Goal: Task Accomplishment & Management: Use online tool/utility

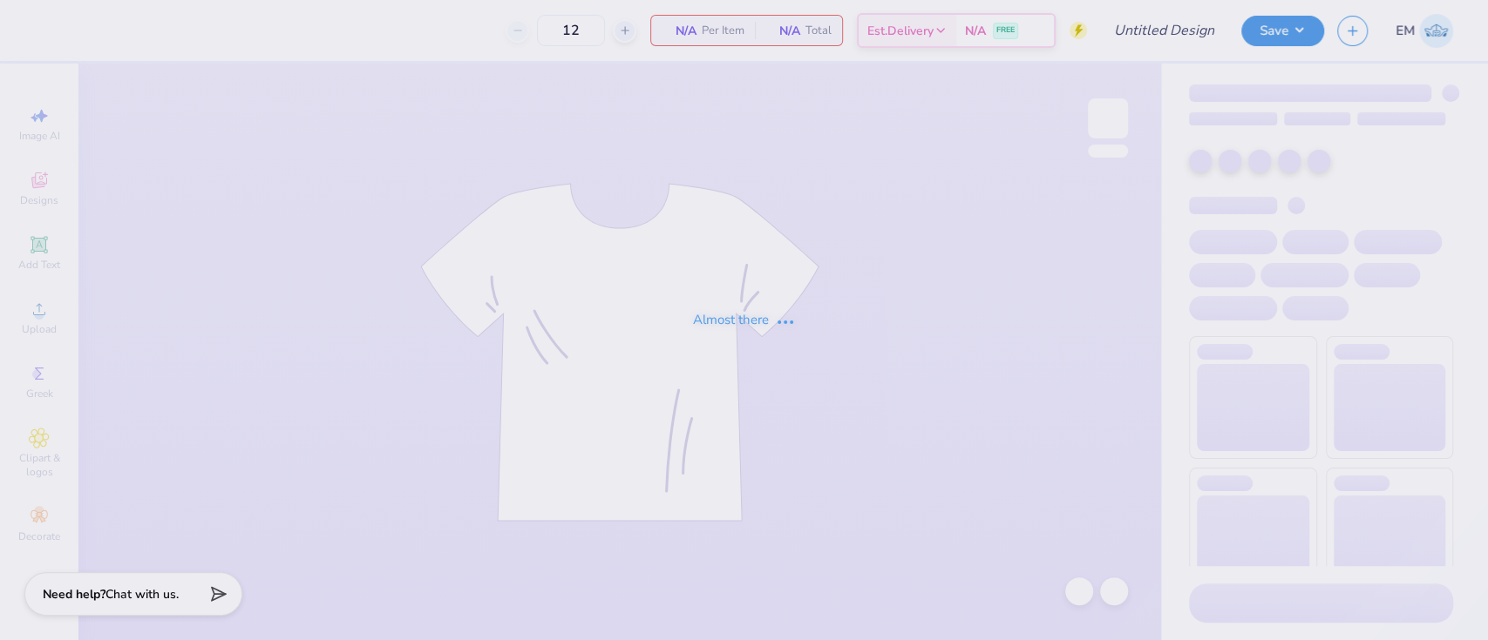
type input "Beta Sig Parents Weekend 2025"
type input "24"
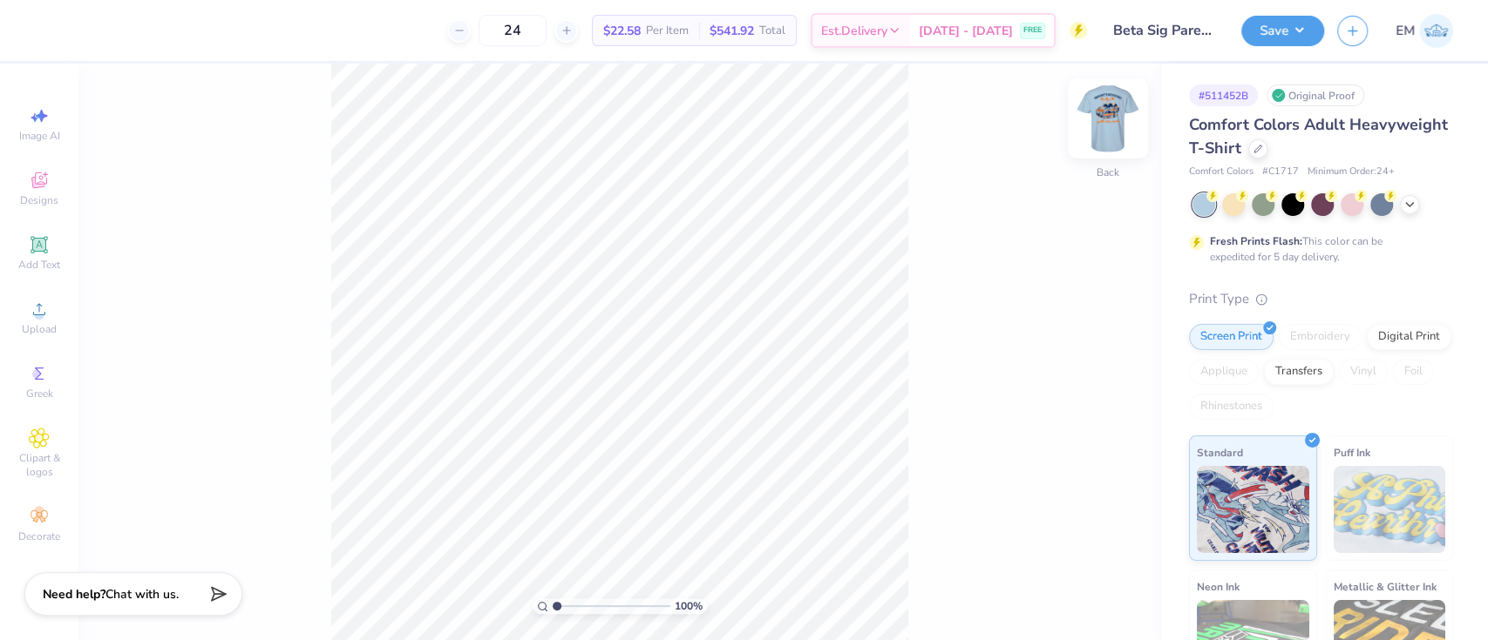
click at [1111, 124] on img at bounding box center [1108, 119] width 70 height 70
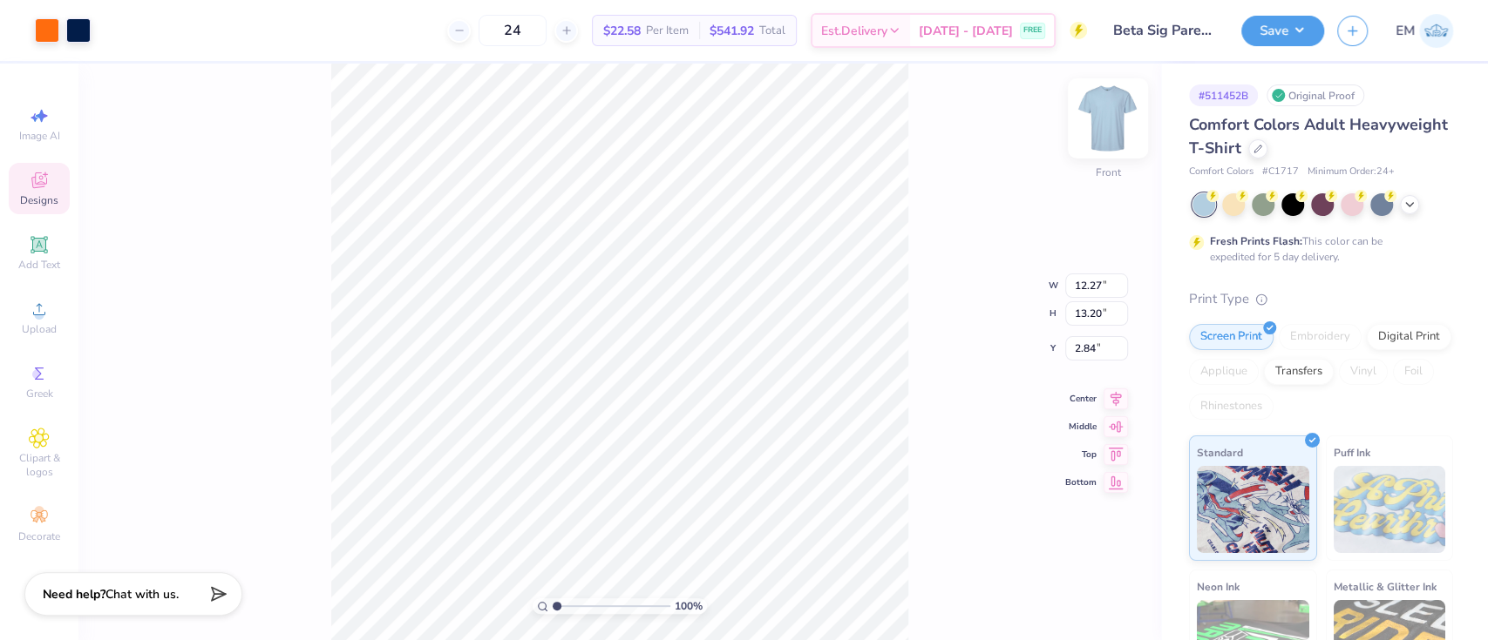
click at [1099, 125] on img at bounding box center [1108, 119] width 70 height 70
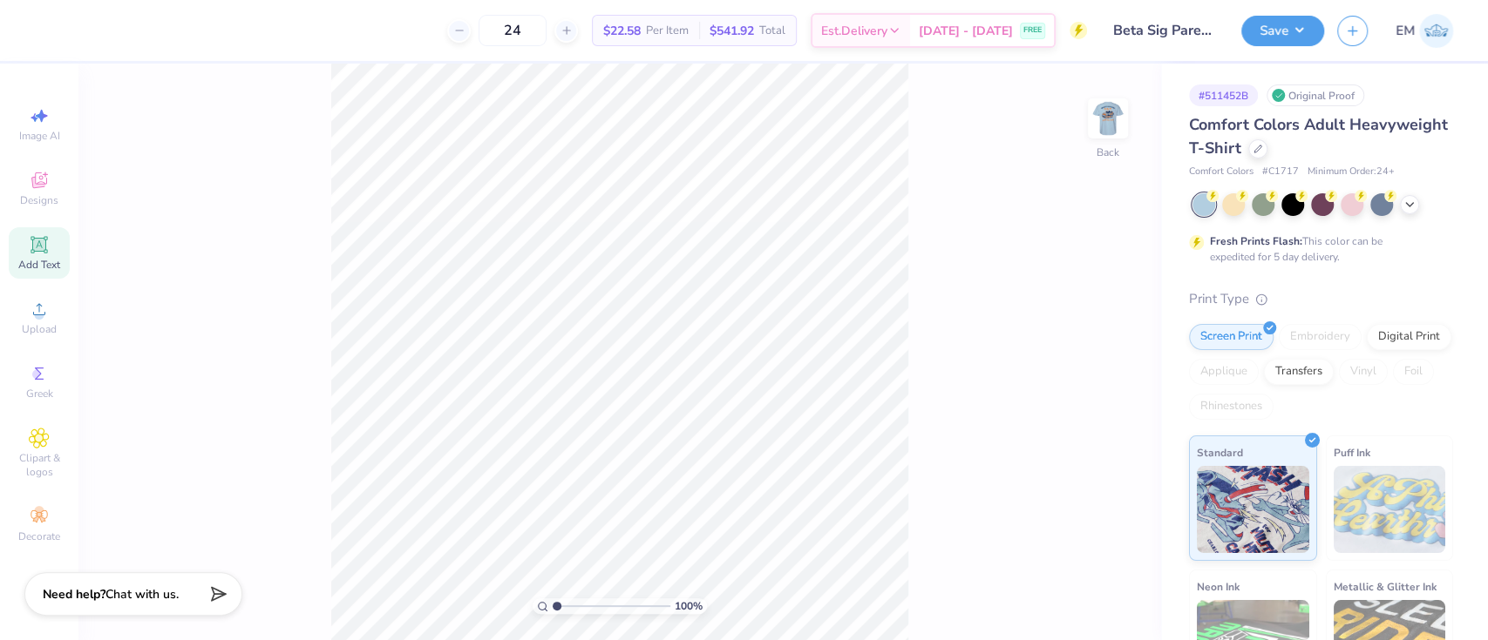
click at [49, 249] on icon at bounding box center [39, 244] width 21 height 21
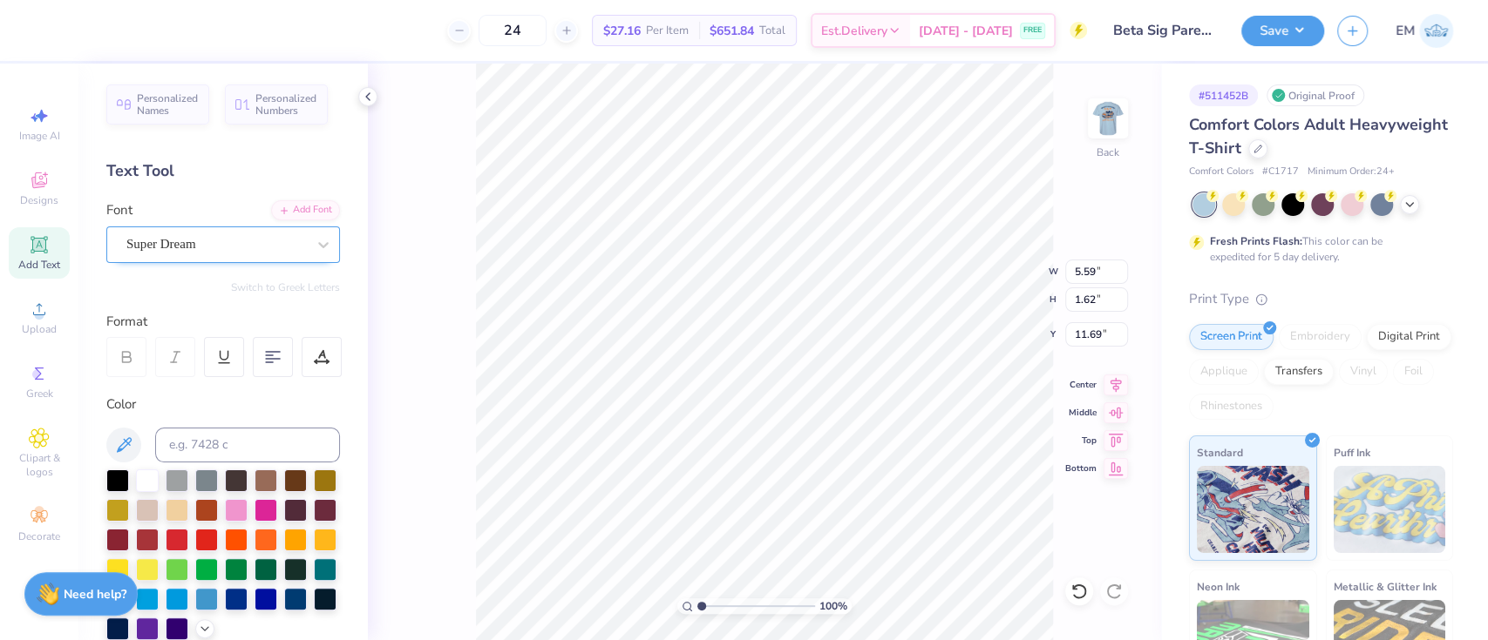
click at [254, 234] on div at bounding box center [216, 245] width 180 height 24
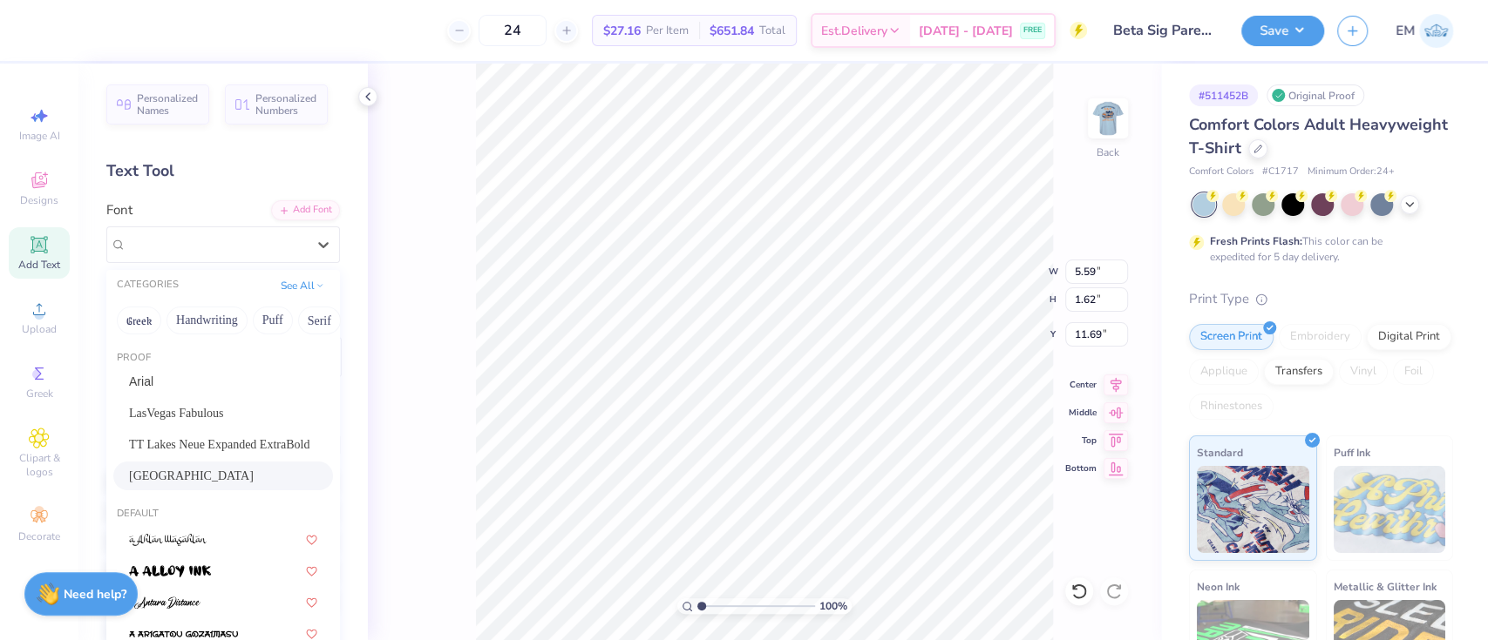
click at [242, 472] on span "[GEOGRAPHIC_DATA]" at bounding box center [191, 476] width 125 height 18
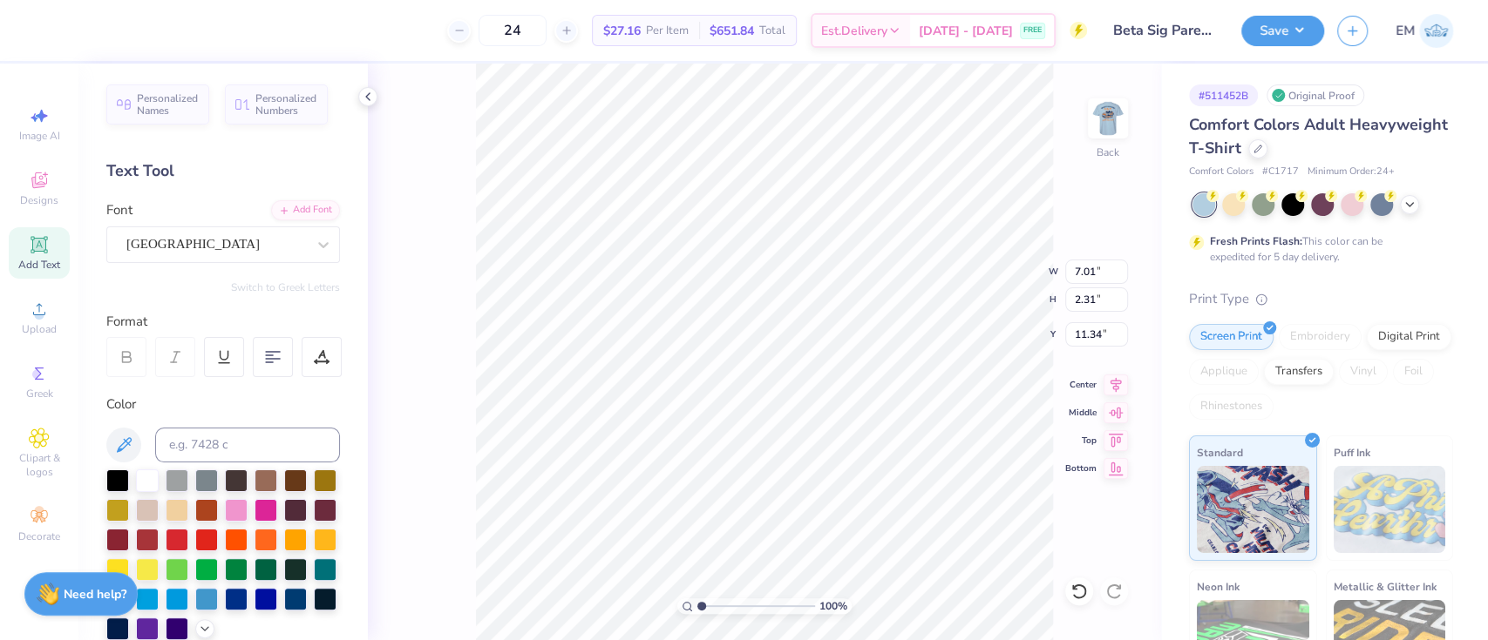
type input "7.01"
type input "2.31"
type input "11.34"
click at [308, 245] on div at bounding box center [323, 244] width 31 height 31
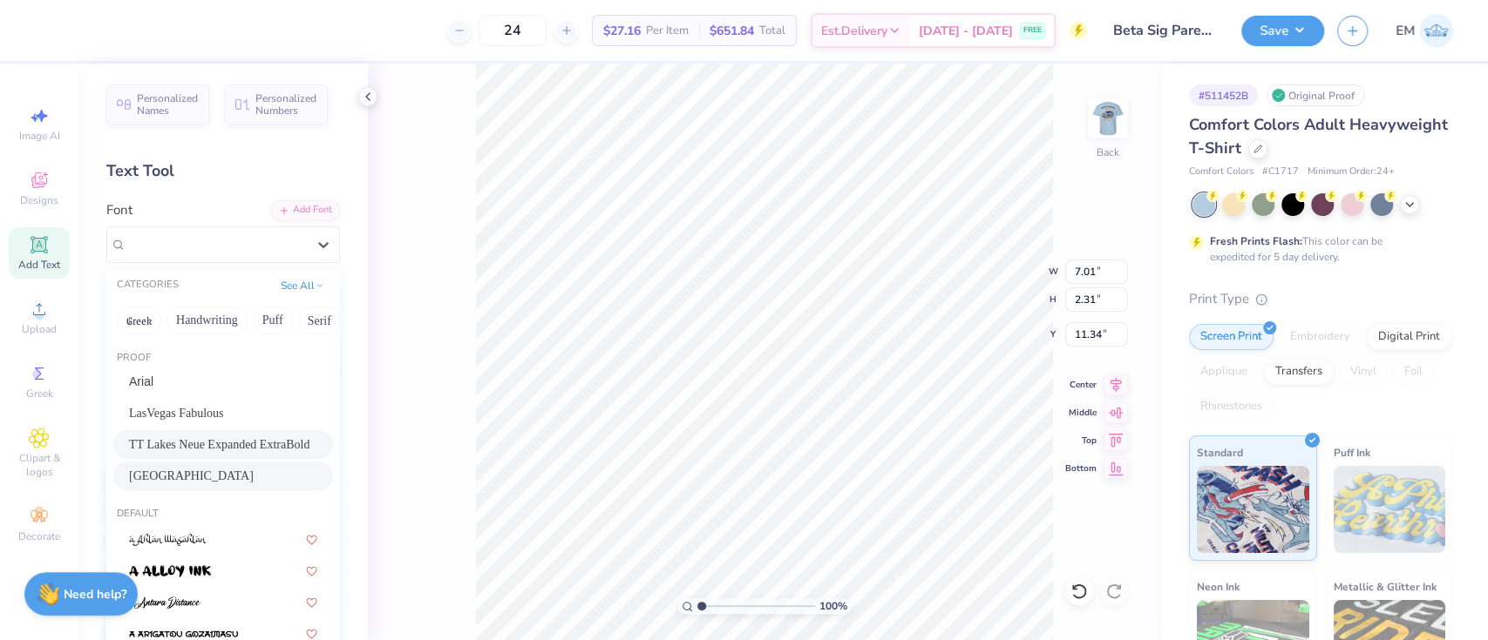
click at [252, 439] on span "TT Lakes Neue Expanded ExtraBold" at bounding box center [219, 445] width 180 height 18
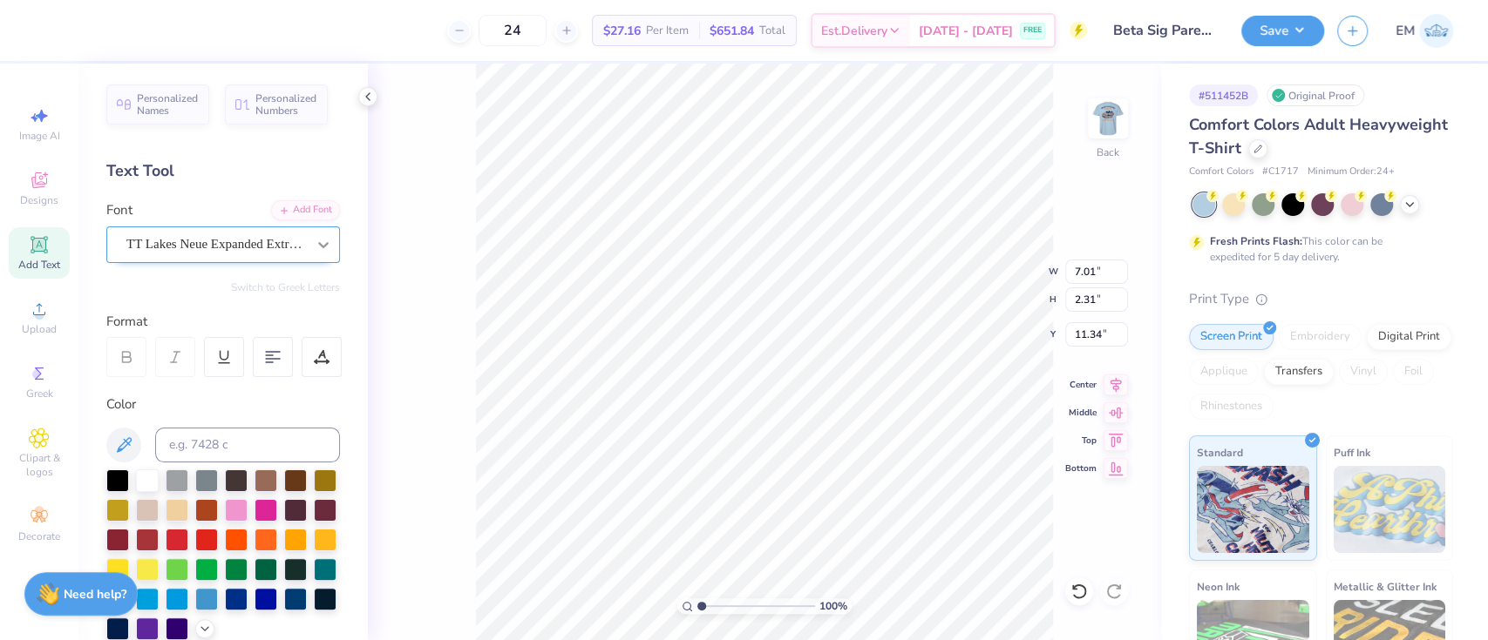
click at [308, 247] on div at bounding box center [323, 244] width 31 height 31
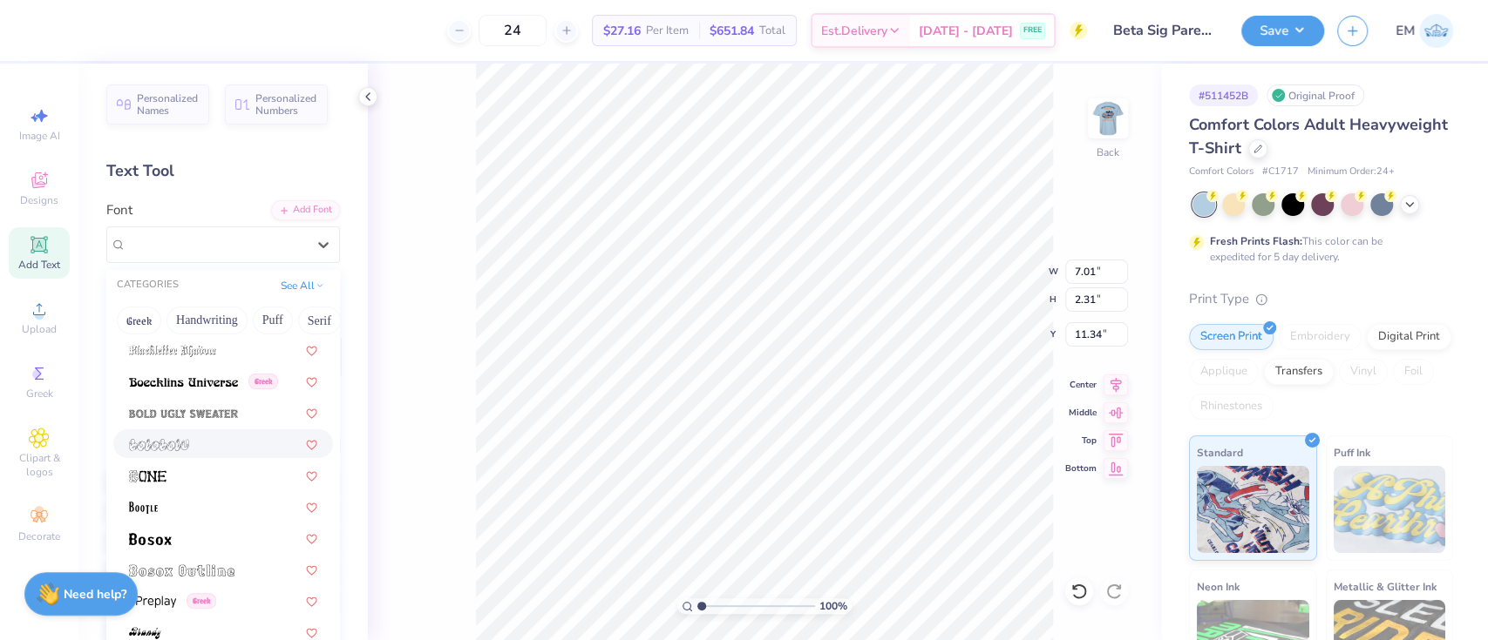
scroll to position [1278, 0]
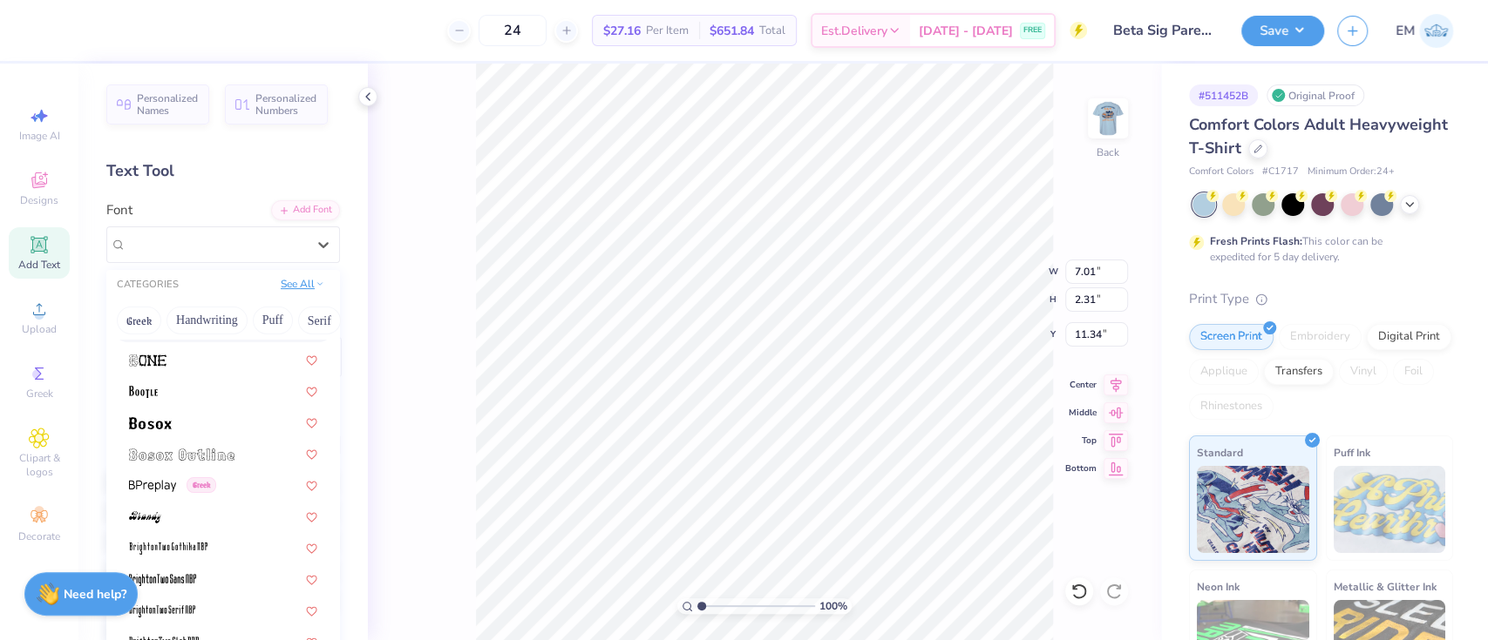
click at [293, 281] on button "See All" at bounding box center [302, 283] width 54 height 17
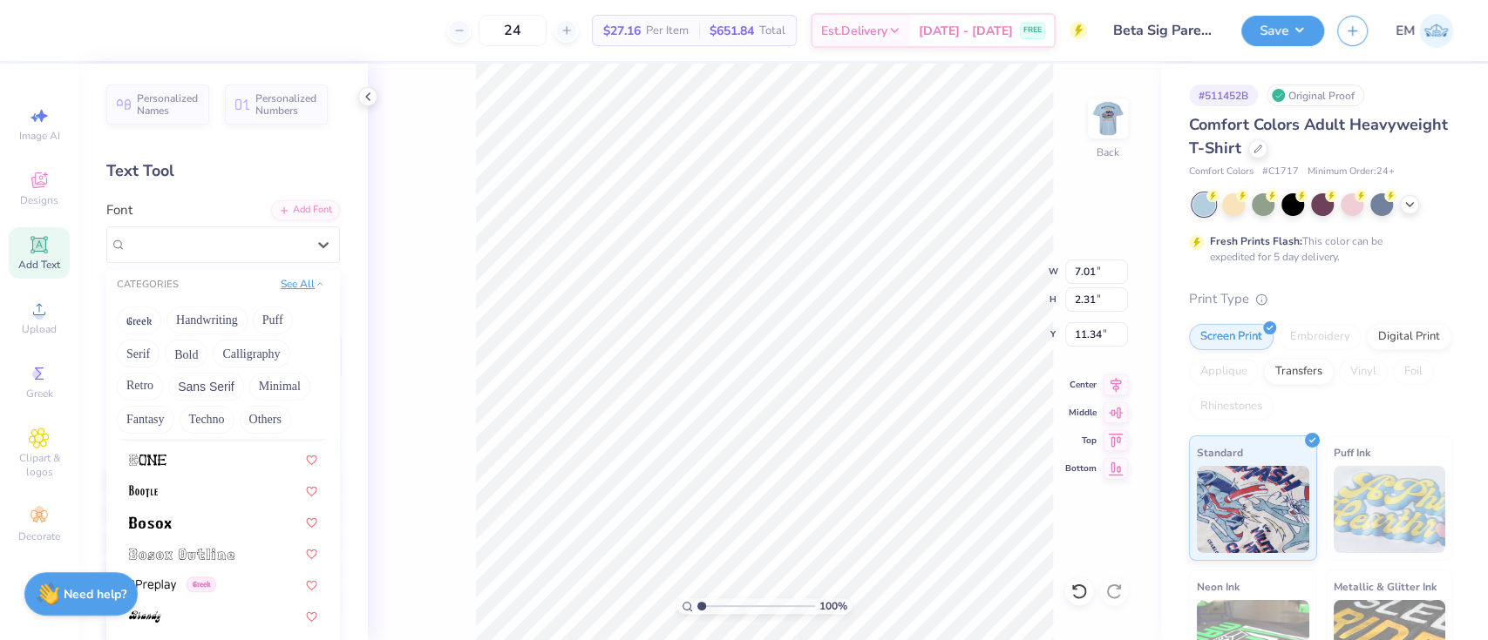
click at [291, 287] on button "See All" at bounding box center [302, 283] width 54 height 17
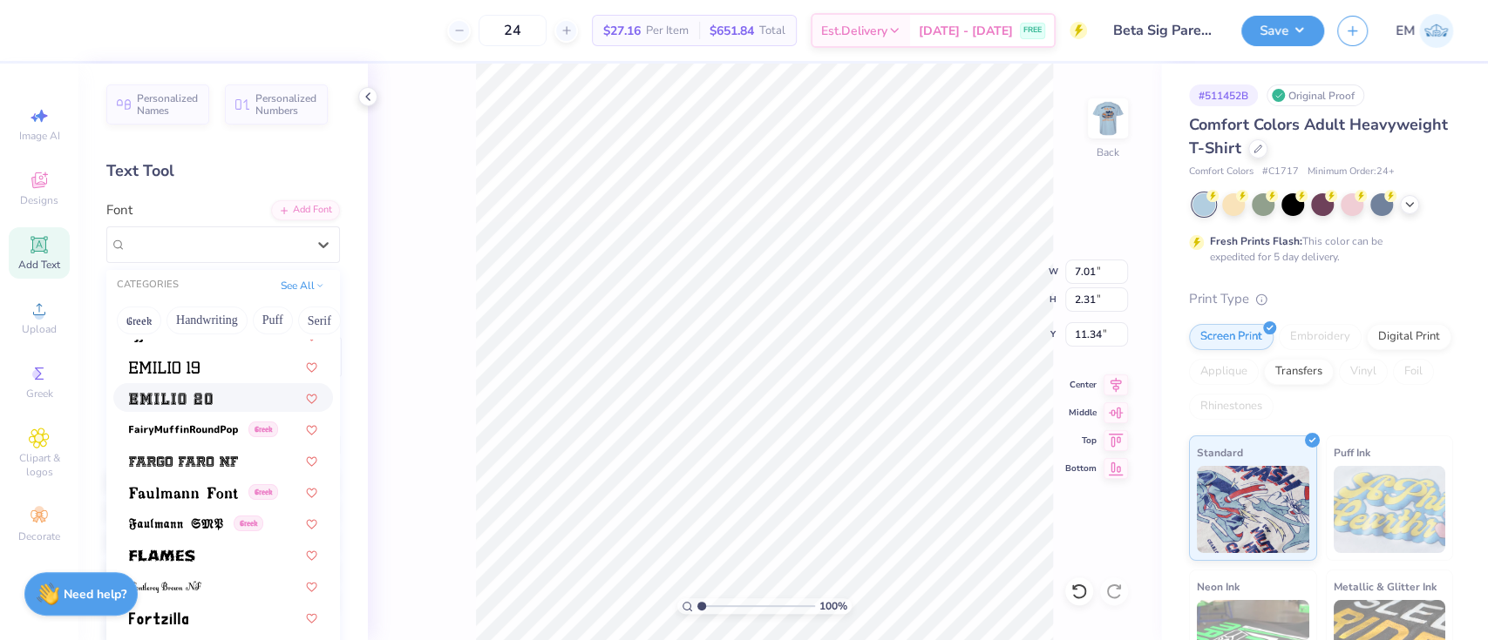
scroll to position [3602, 0]
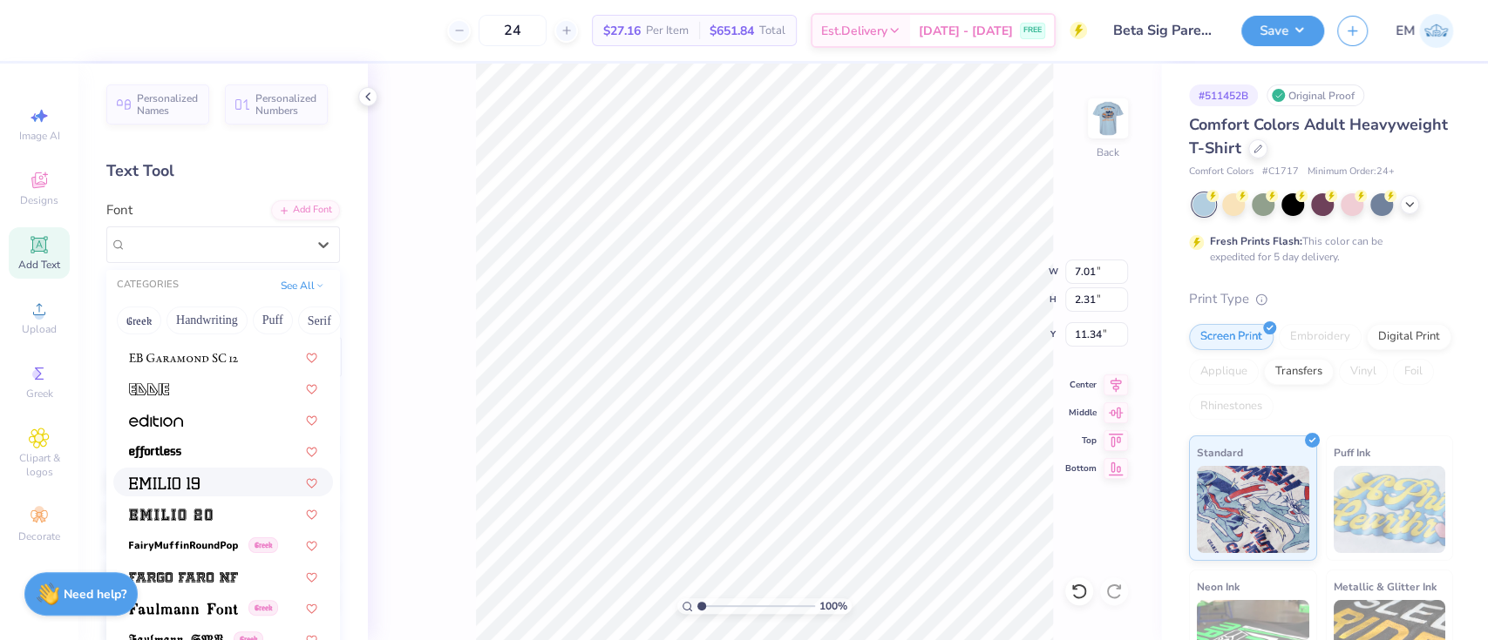
click at [200, 476] on div at bounding box center [223, 482] width 188 height 18
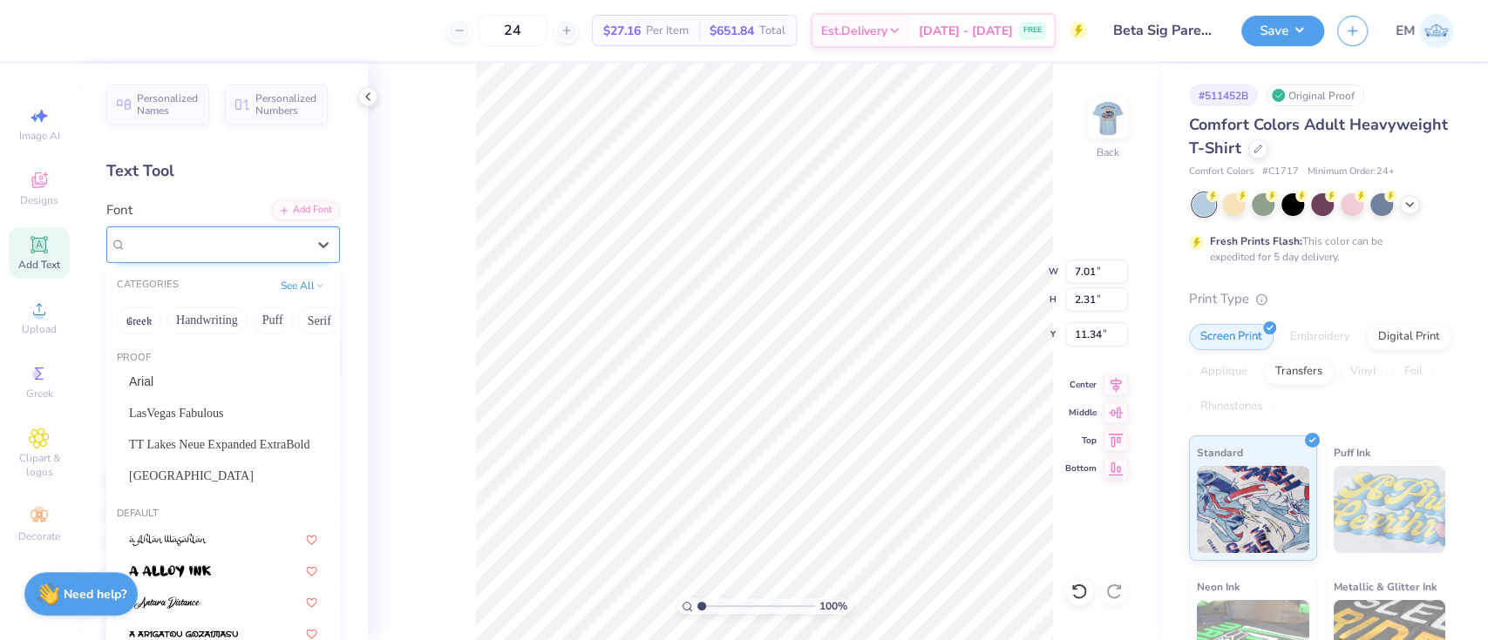
click at [244, 229] on div "[PERSON_NAME] 19" at bounding box center [223, 245] width 234 height 37
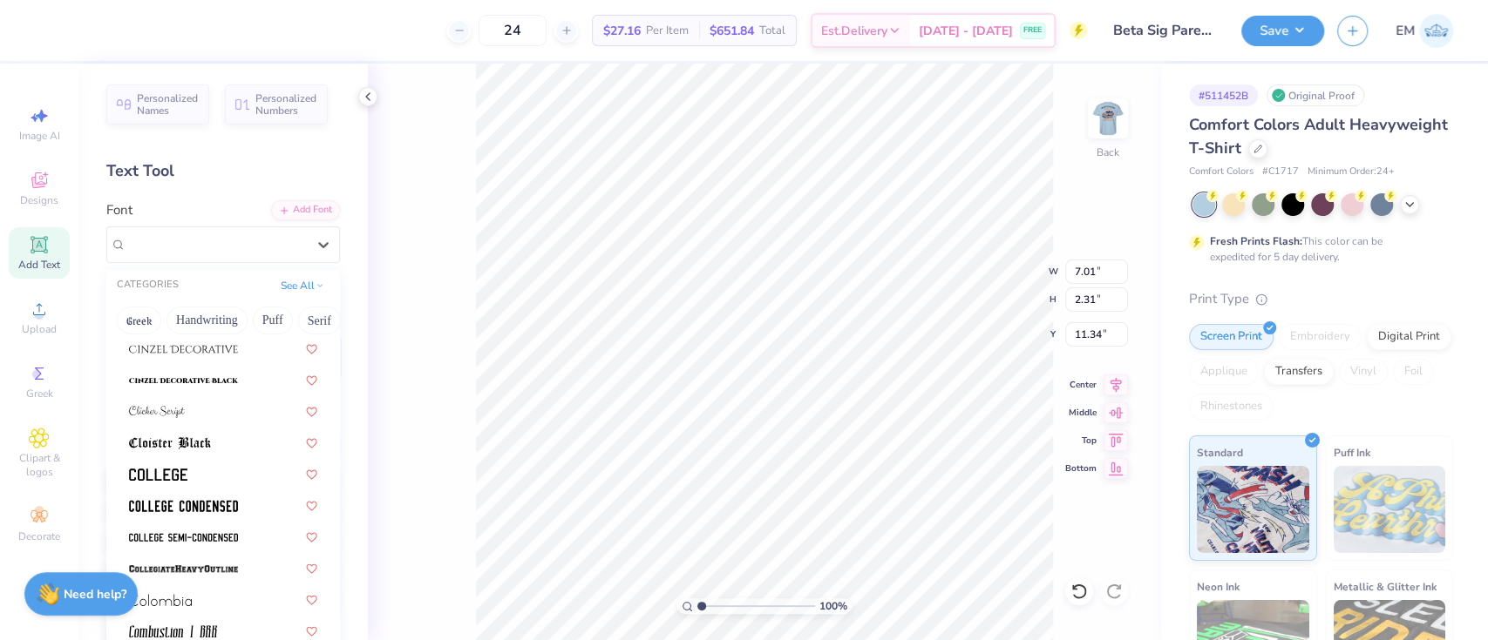
scroll to position [2323, 0]
click at [201, 465] on div at bounding box center [223, 474] width 188 height 18
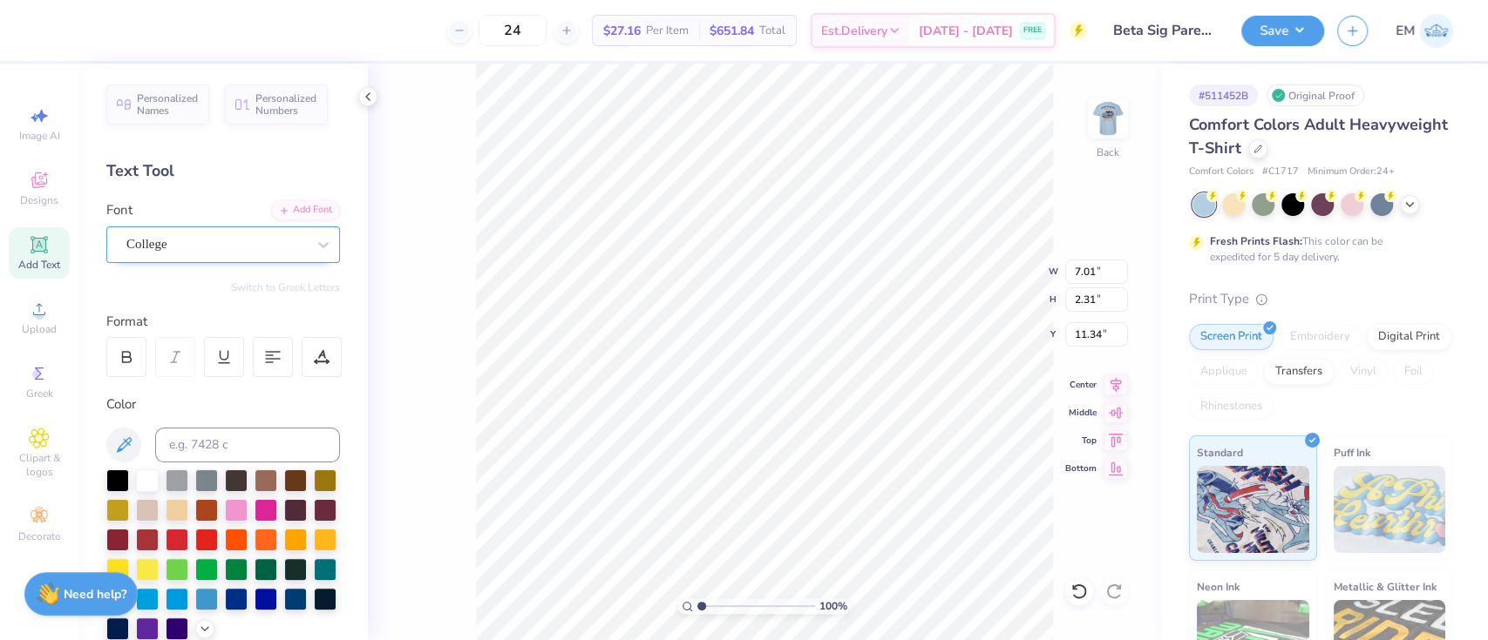
click at [281, 246] on div "College" at bounding box center [216, 244] width 183 height 27
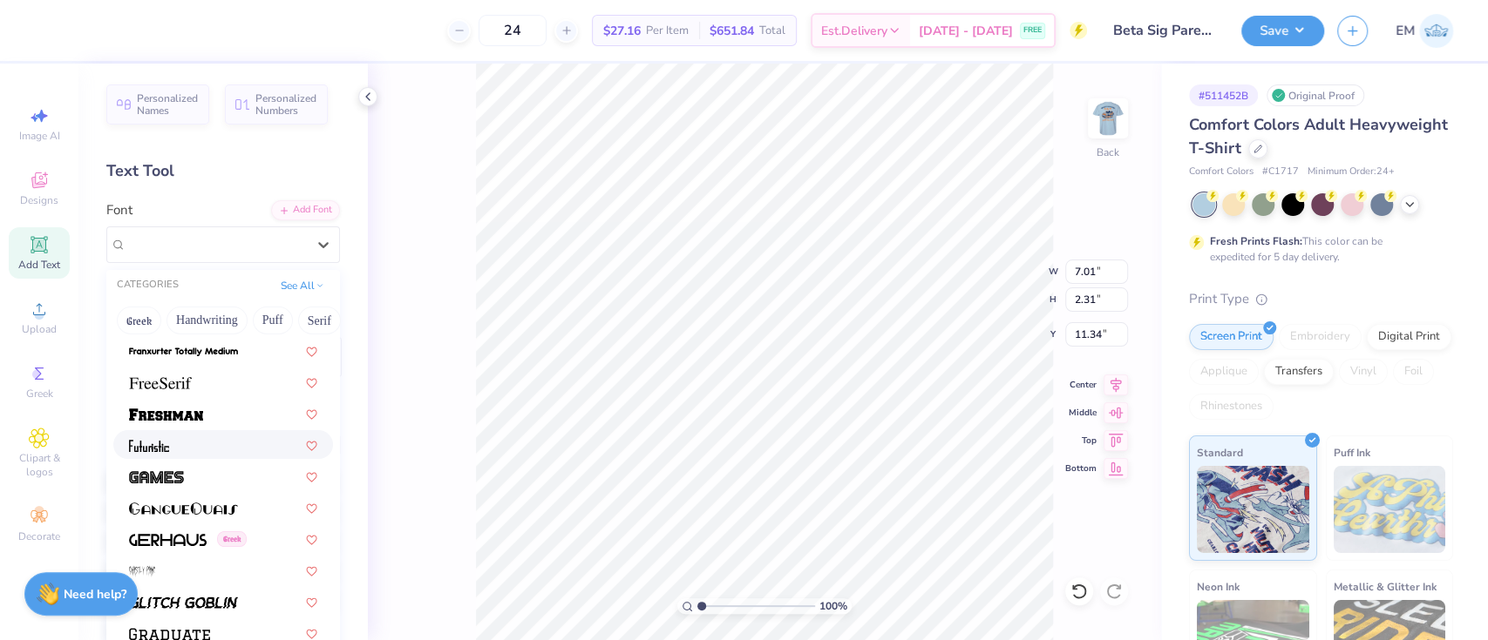
scroll to position [4066, 0]
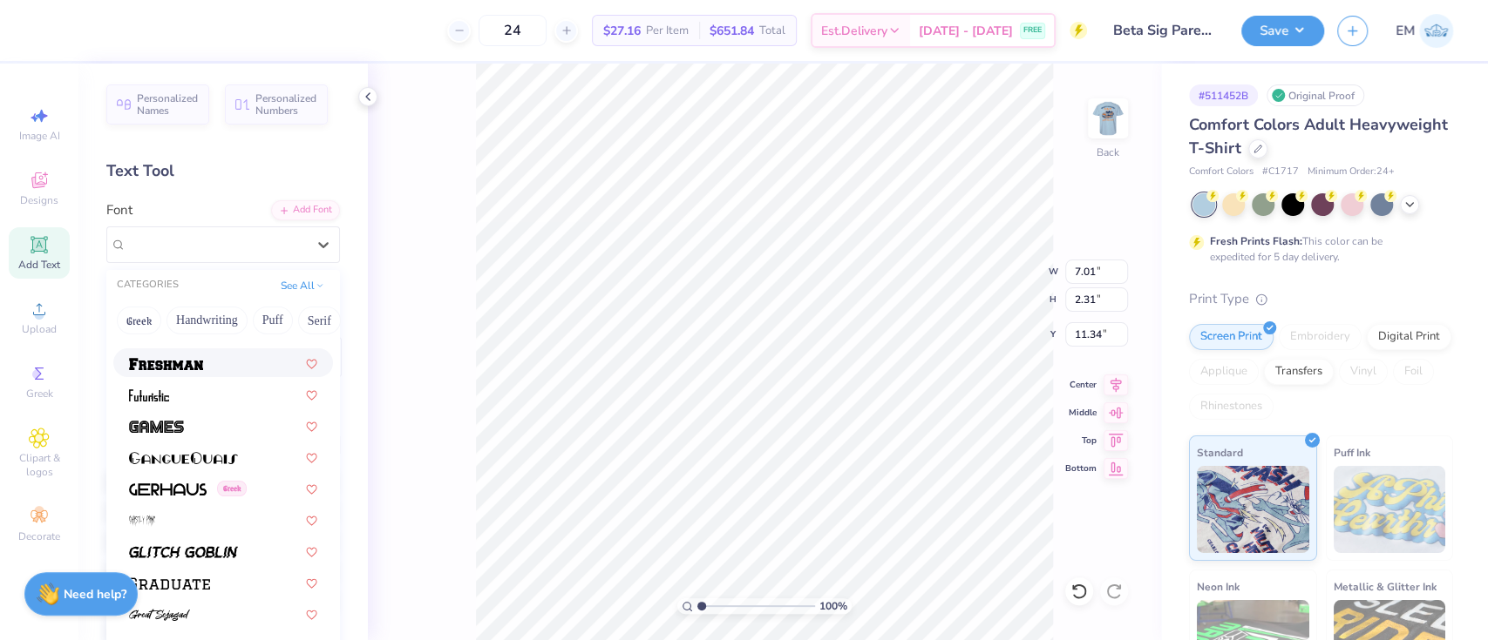
click at [220, 352] on div at bounding box center [223, 363] width 220 height 29
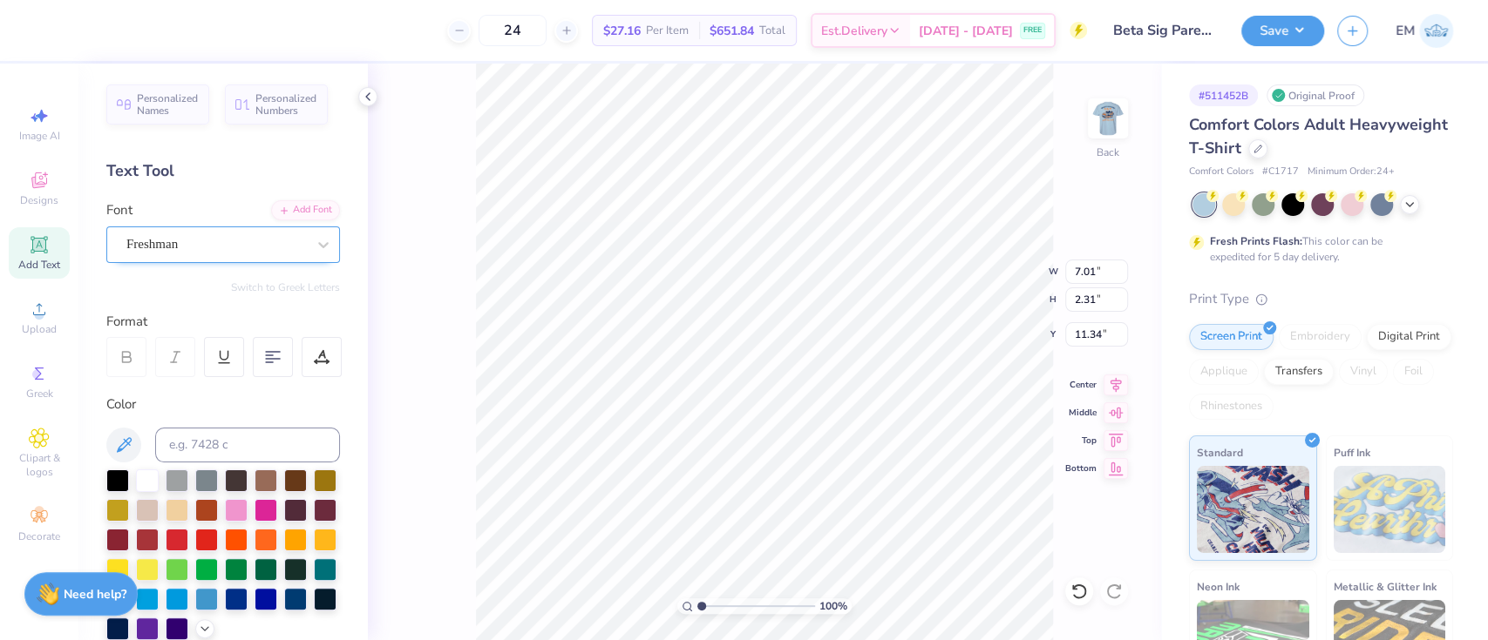
click at [276, 247] on div "Freshman" at bounding box center [216, 244] width 183 height 27
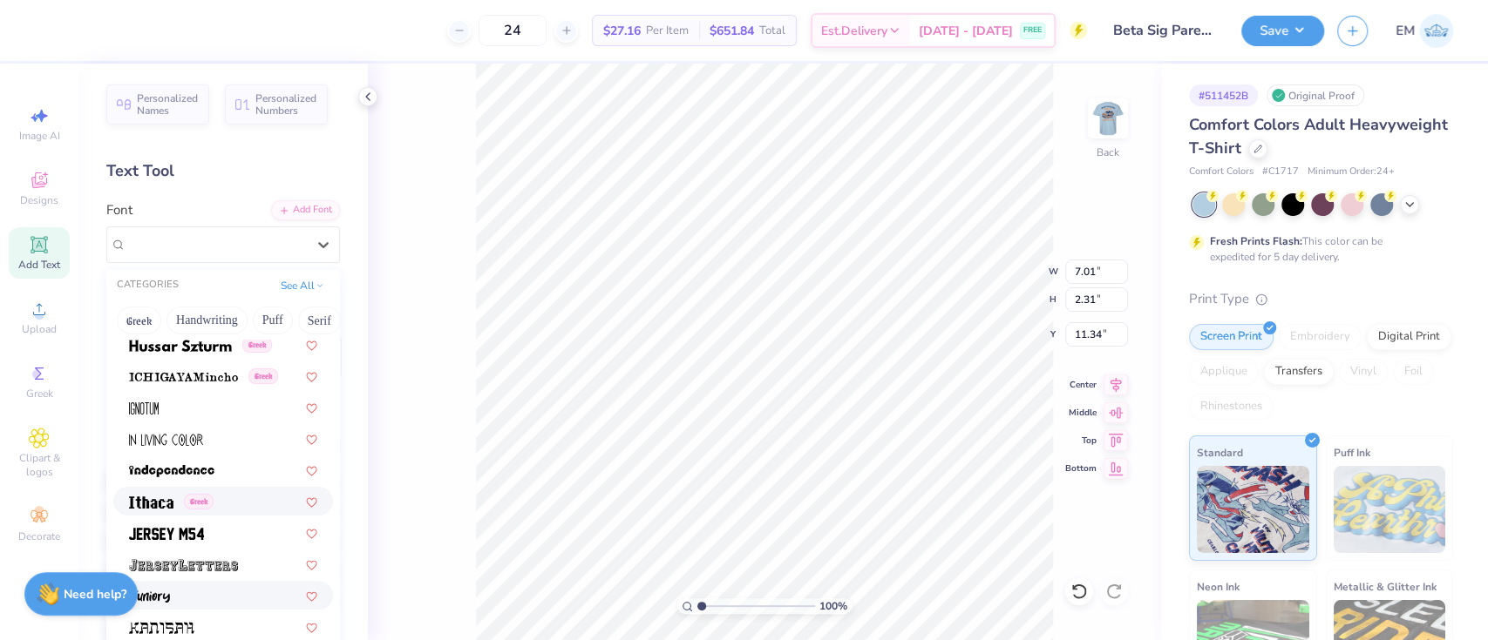
scroll to position [4880, 0]
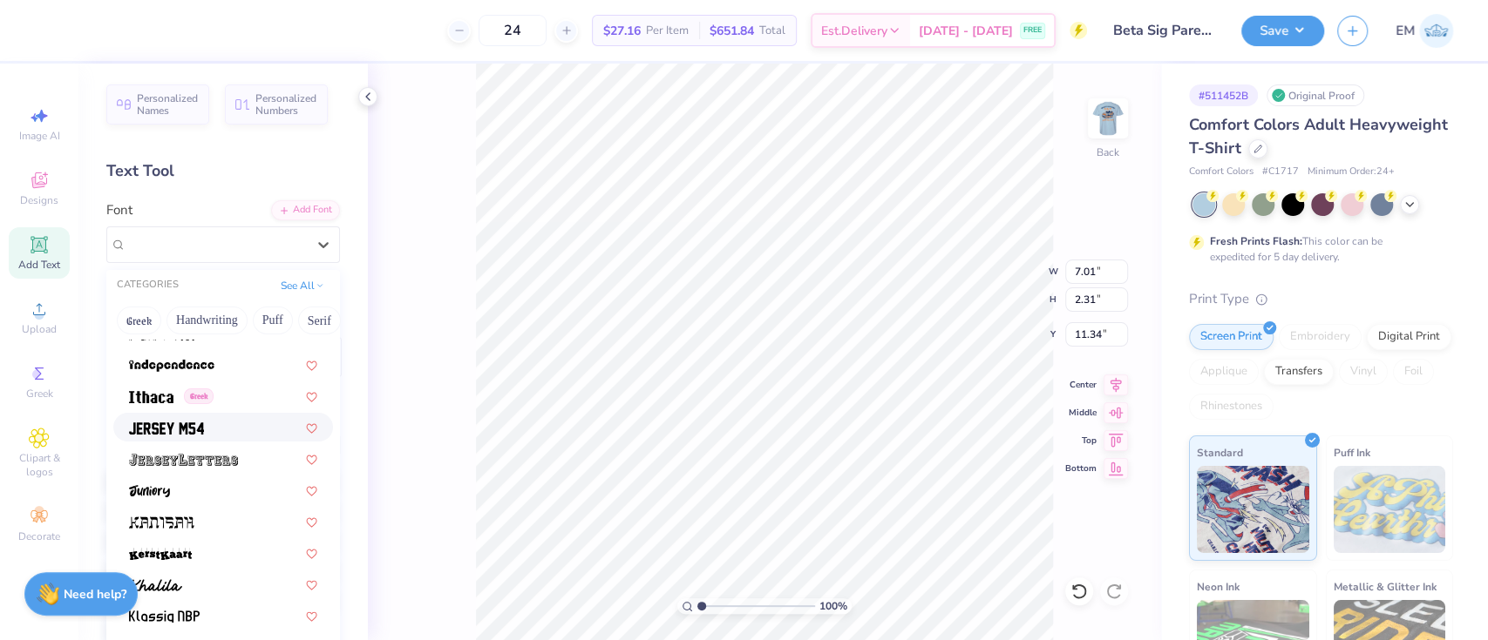
click at [237, 413] on div at bounding box center [223, 427] width 220 height 29
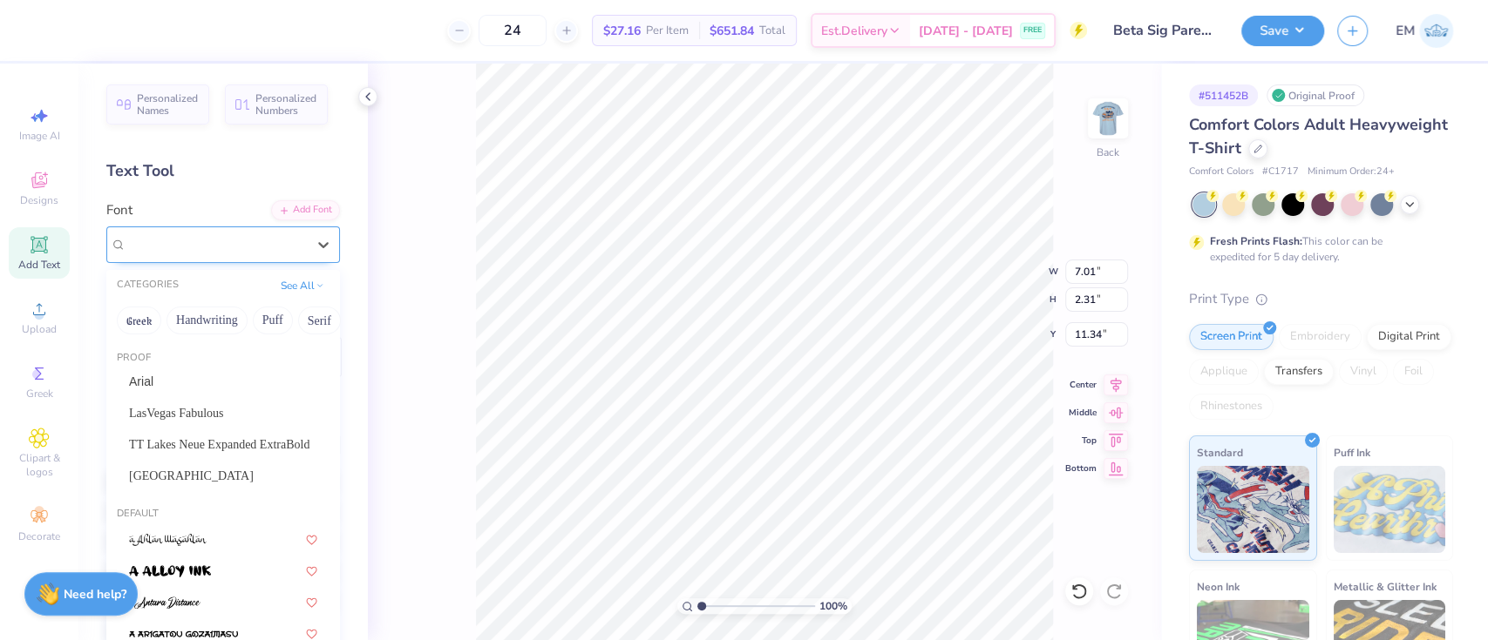
click at [288, 241] on div "Jersey M54" at bounding box center [216, 244] width 183 height 27
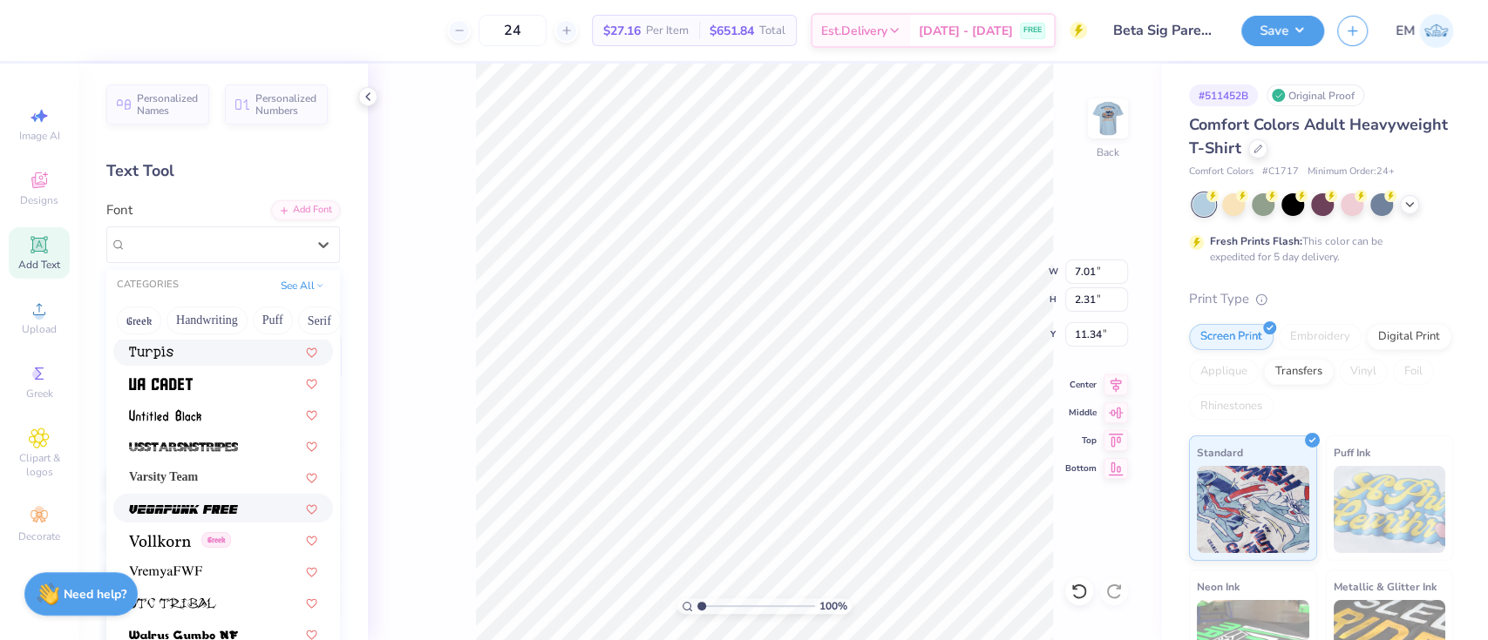
scroll to position [9411, 0]
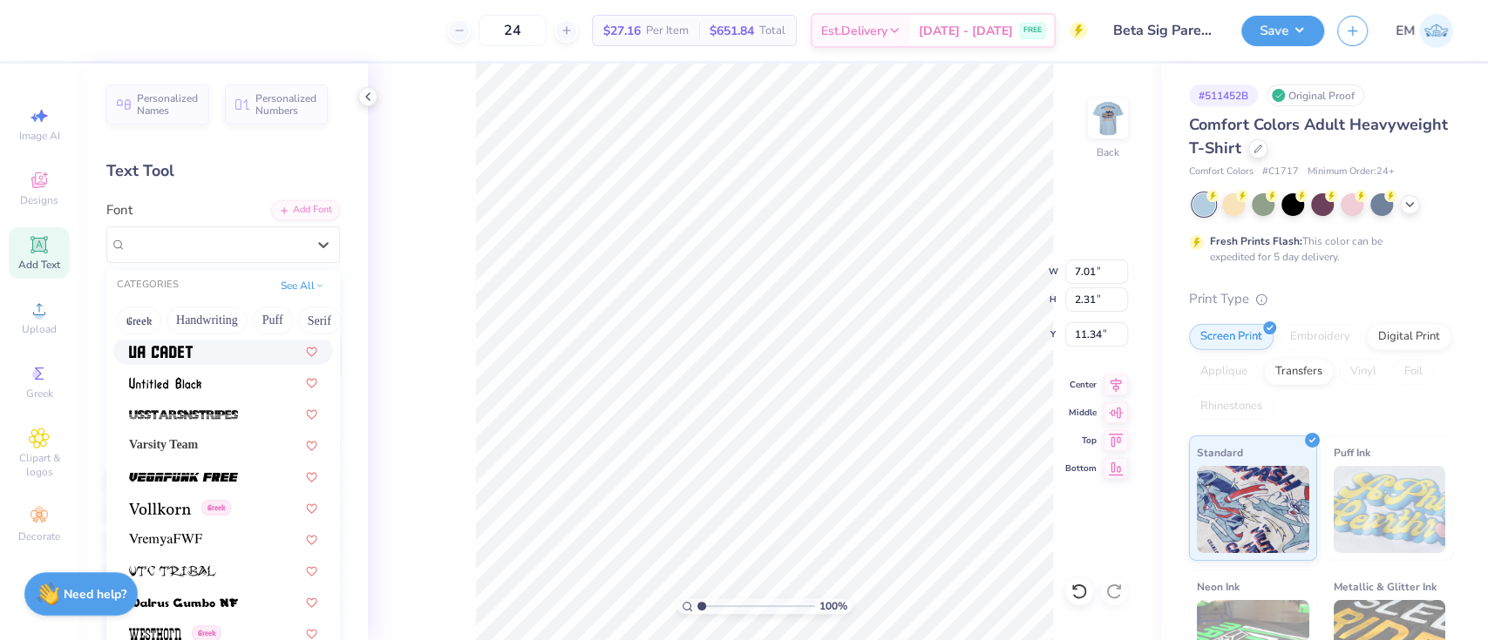
click at [234, 357] on div at bounding box center [223, 351] width 188 height 18
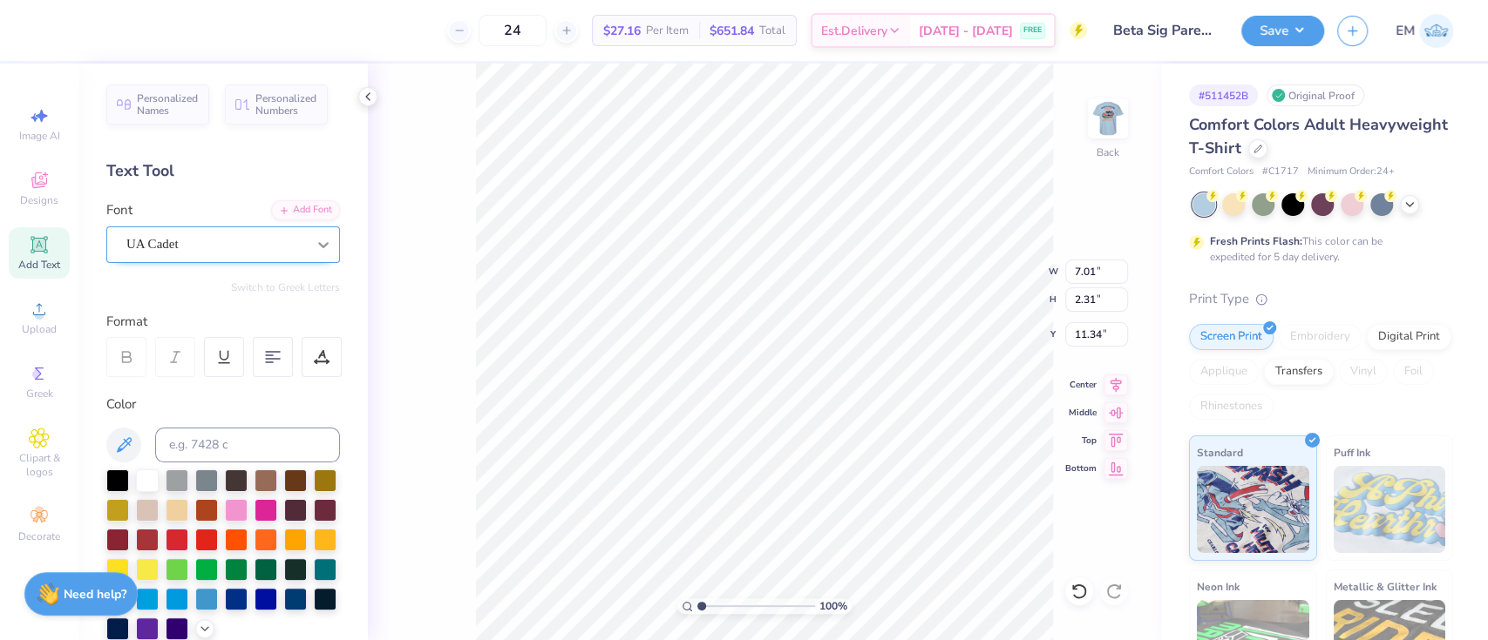
click at [308, 233] on div at bounding box center [323, 244] width 31 height 31
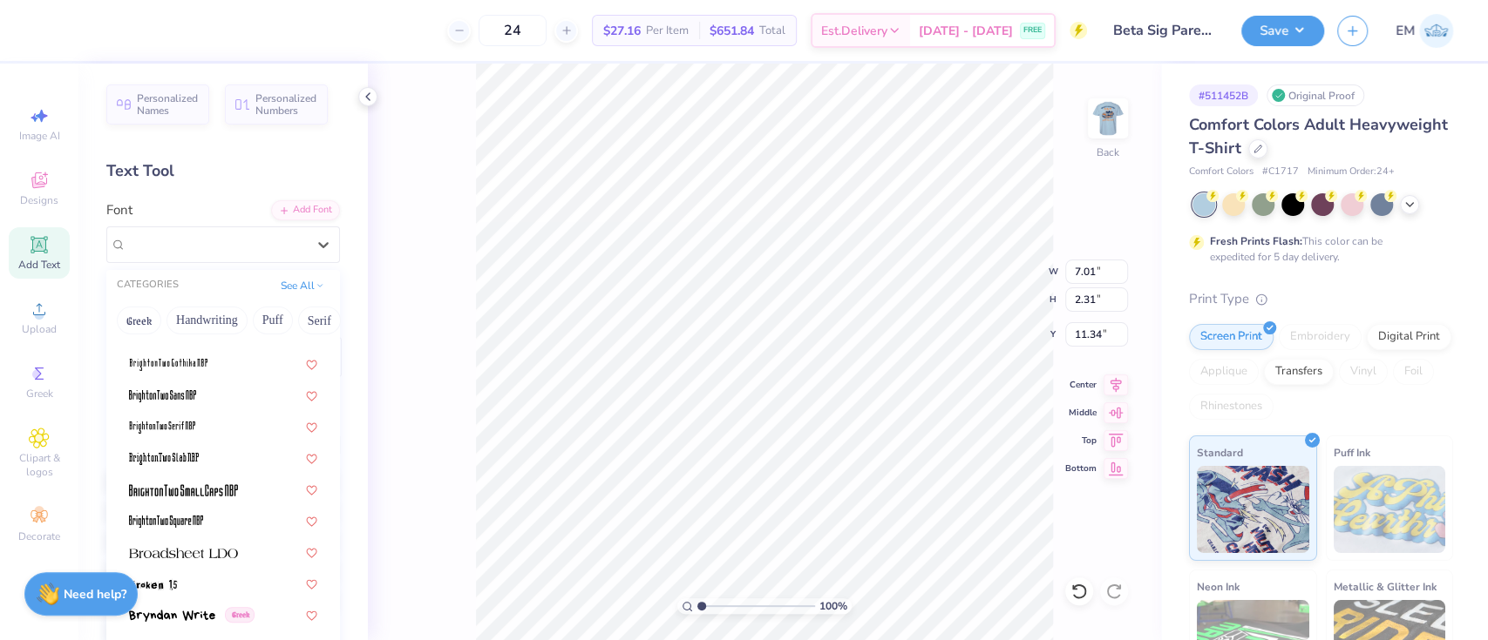
scroll to position [1743, 0]
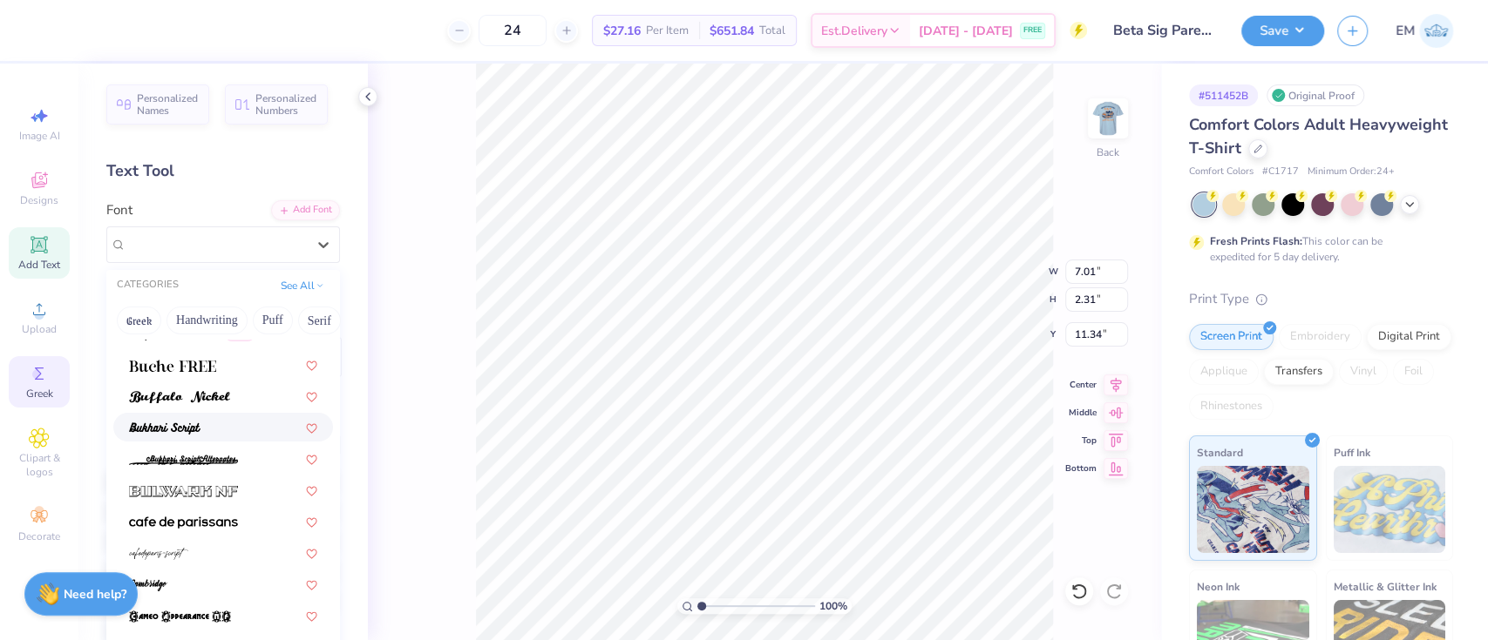
click at [35, 379] on circle at bounding box center [37, 374] width 10 height 10
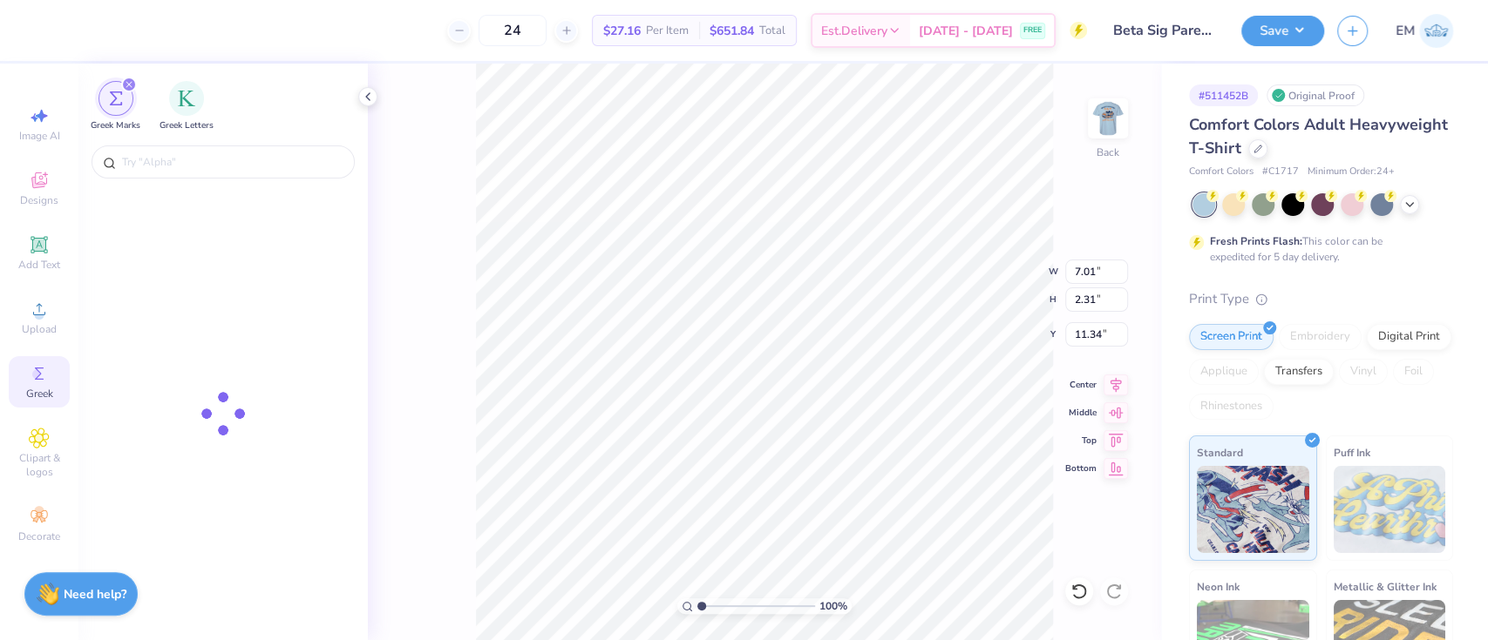
type input "4.98"
type input "1.85"
type input "11.58"
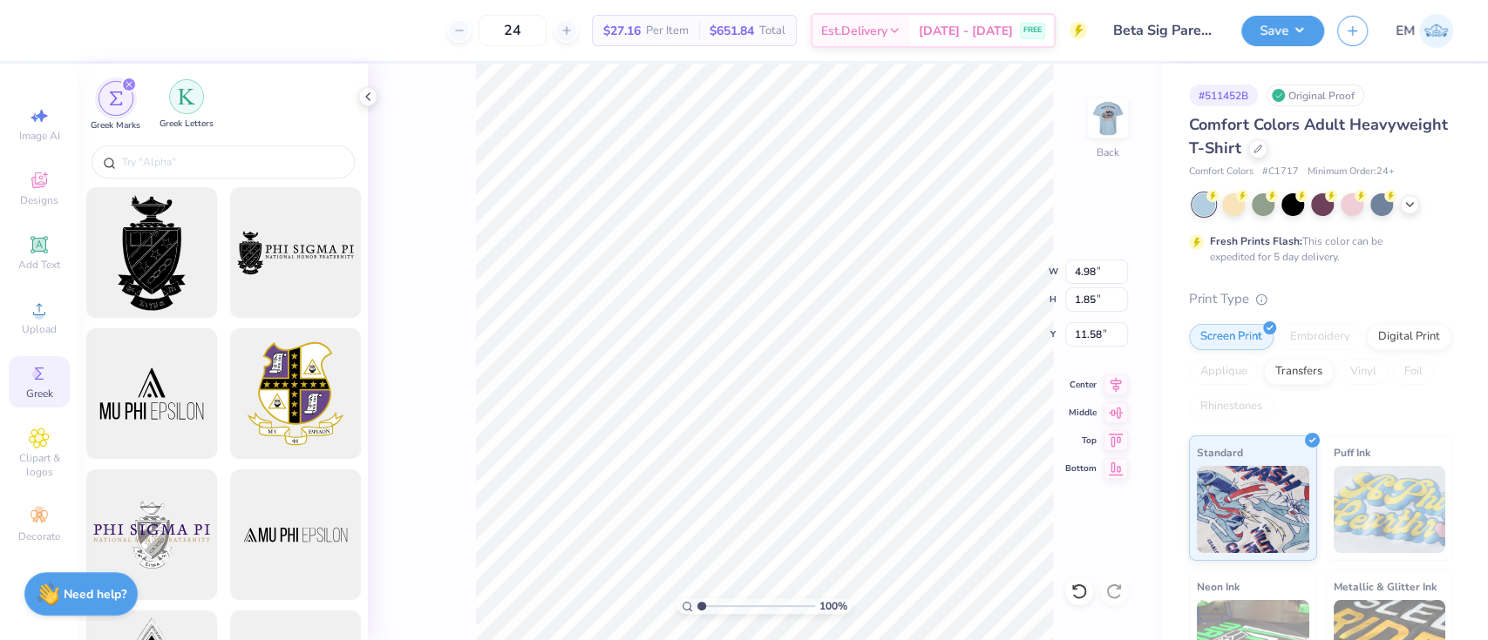
click at [186, 88] on img "filter for Greek Letters" at bounding box center [186, 96] width 17 height 17
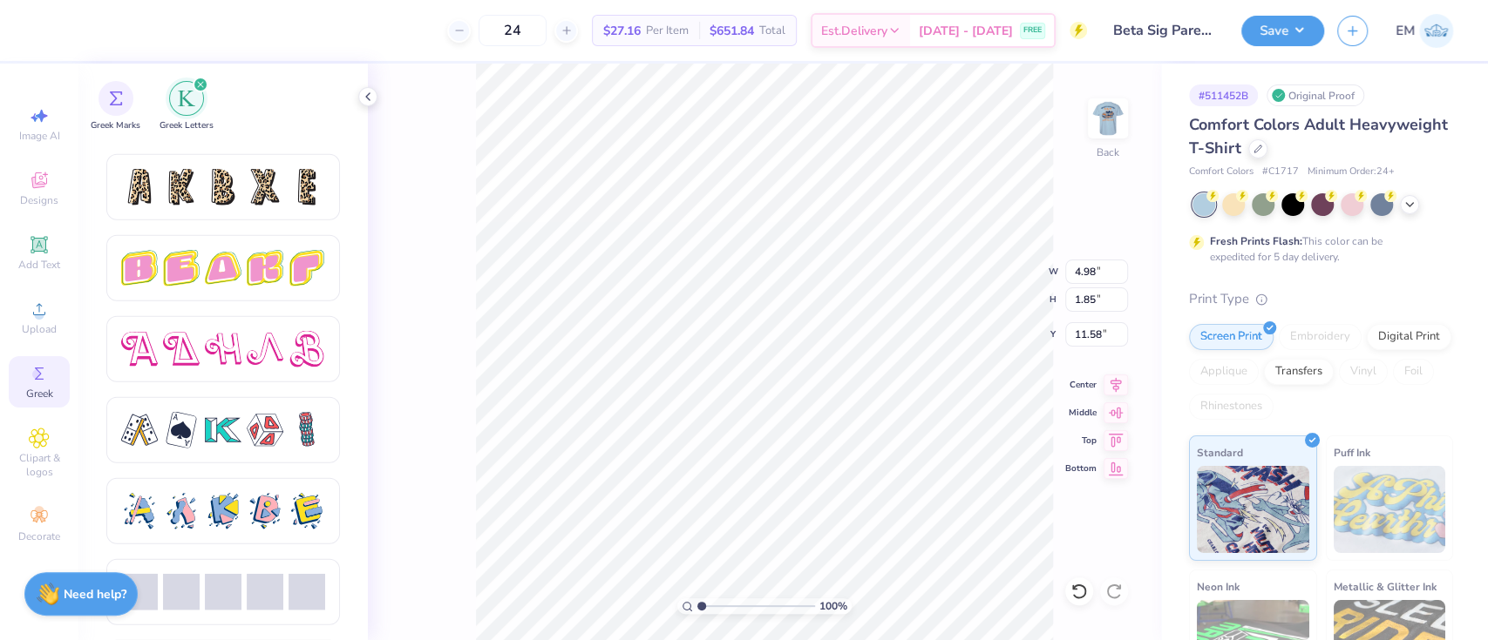
scroll to position [2983, 0]
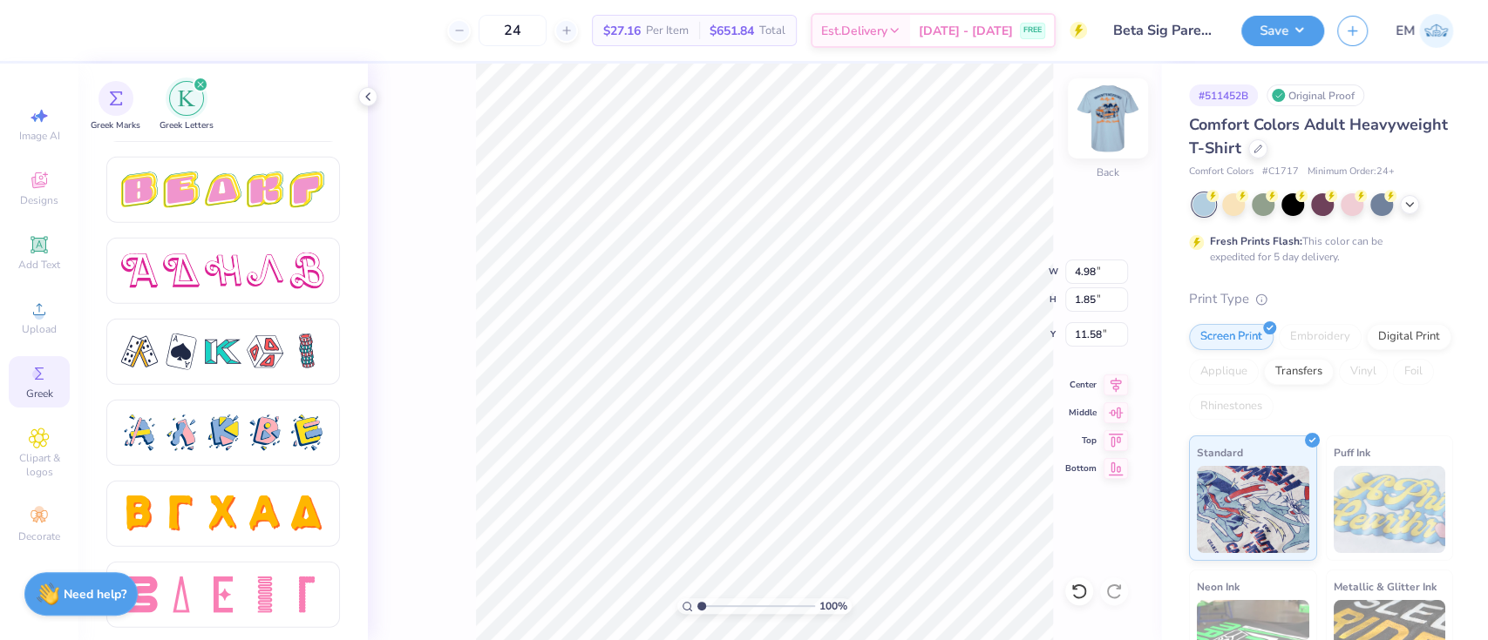
click at [1105, 113] on img at bounding box center [1108, 119] width 70 height 70
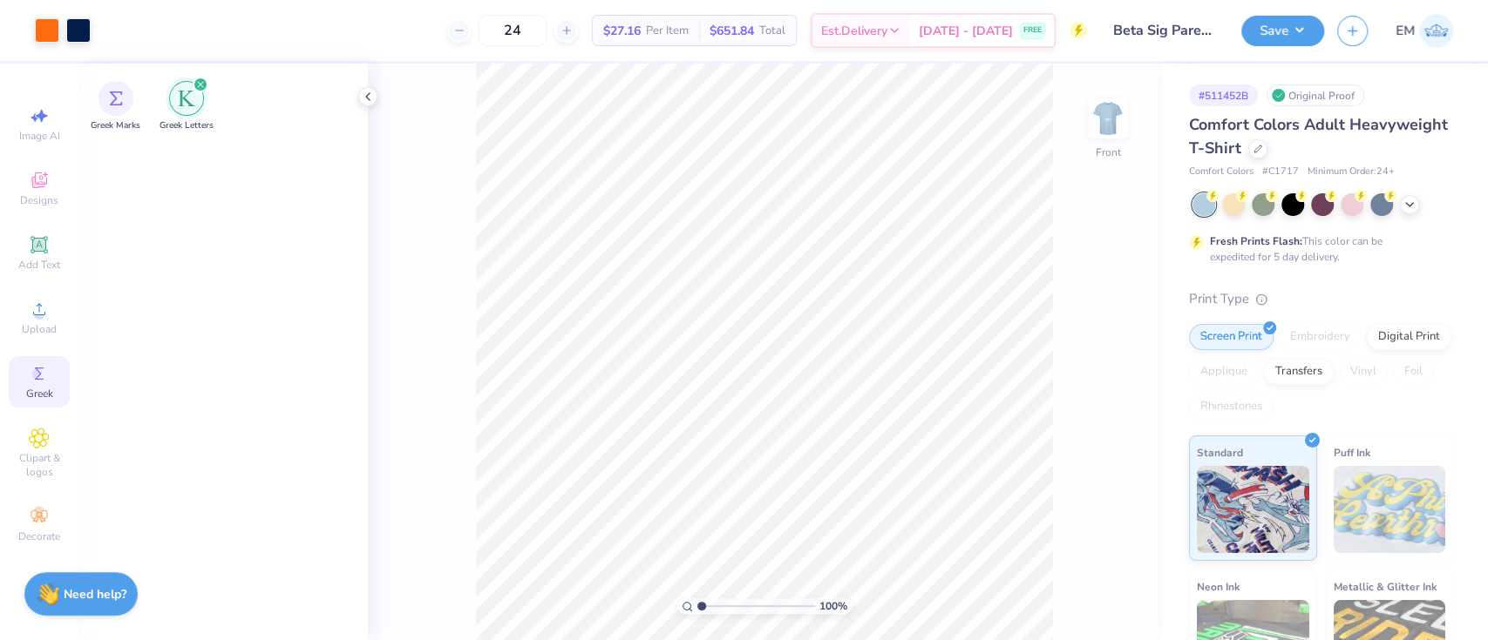
scroll to position [659, 0]
